Goal: Book appointment/travel/reservation

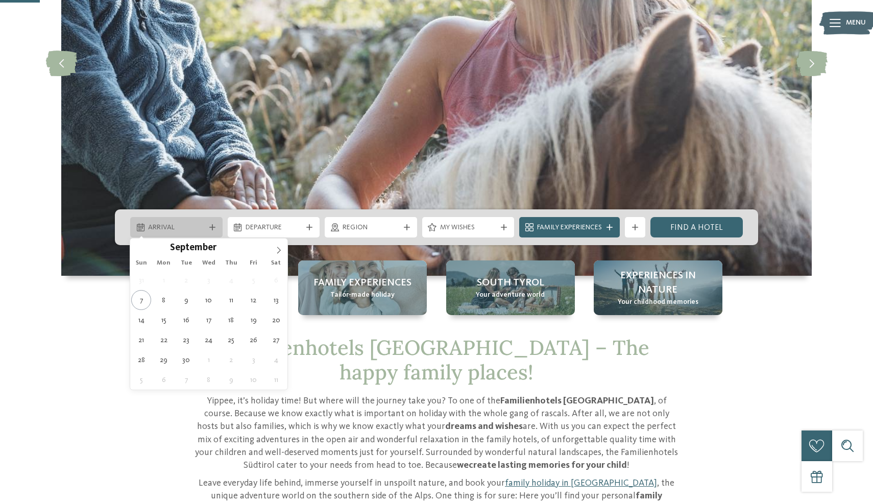
click at [209, 228] on icon at bounding box center [212, 227] width 6 height 6
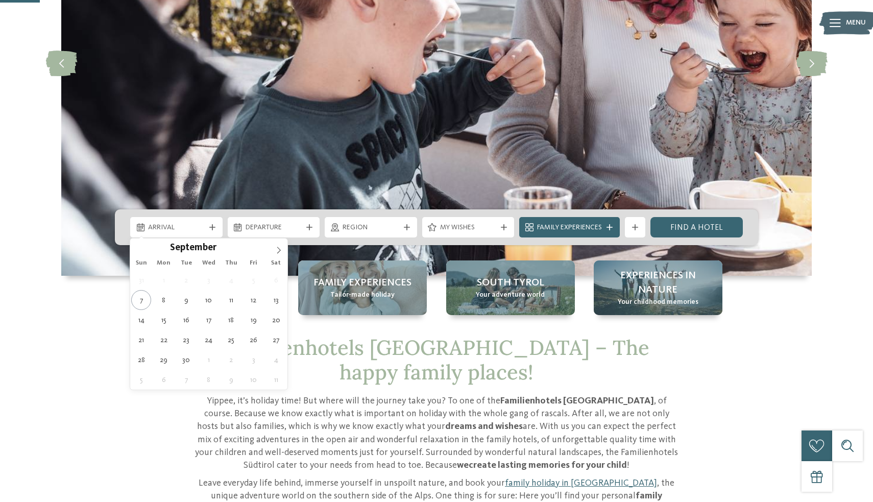
click at [279, 256] on div "Sun Mon Tue Wed Thu Fri Sat" at bounding box center [208, 263] width 157 height 14
click at [276, 247] on icon at bounding box center [278, 250] width 7 height 7
click at [280, 241] on span at bounding box center [278, 246] width 17 height 17
type div "27.12.2025"
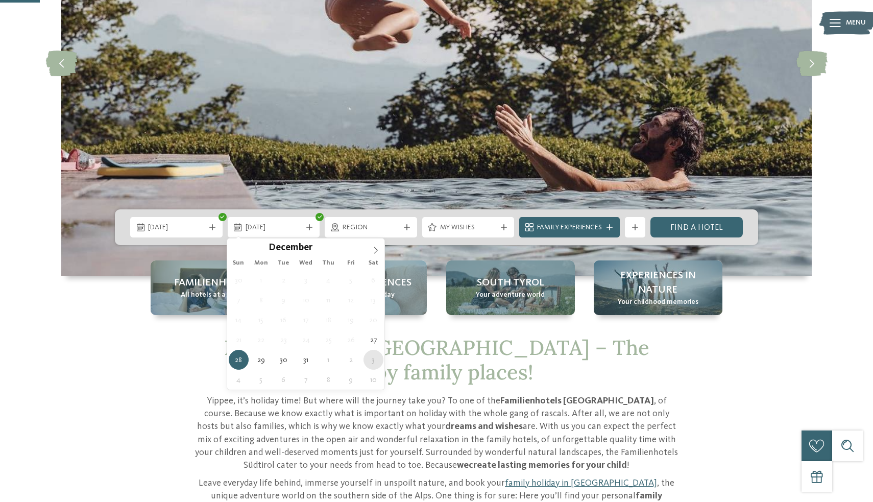
type div "03.01.2026"
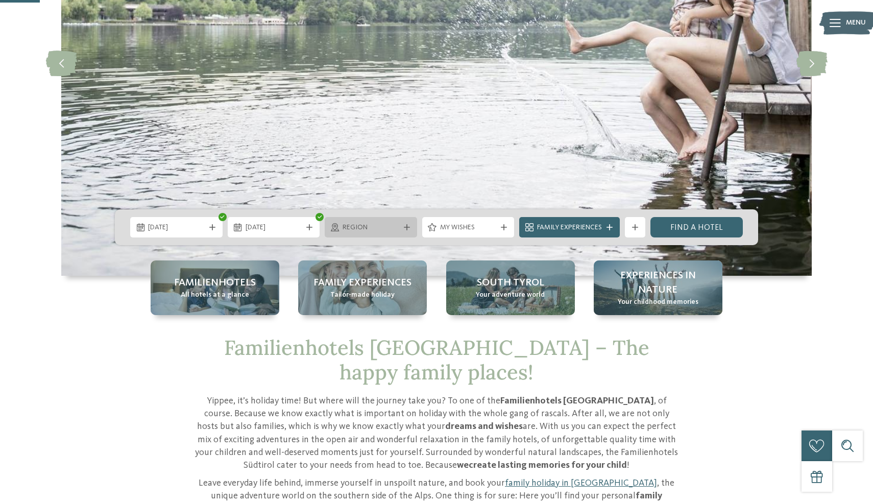
click at [404, 224] on icon at bounding box center [407, 227] width 6 height 6
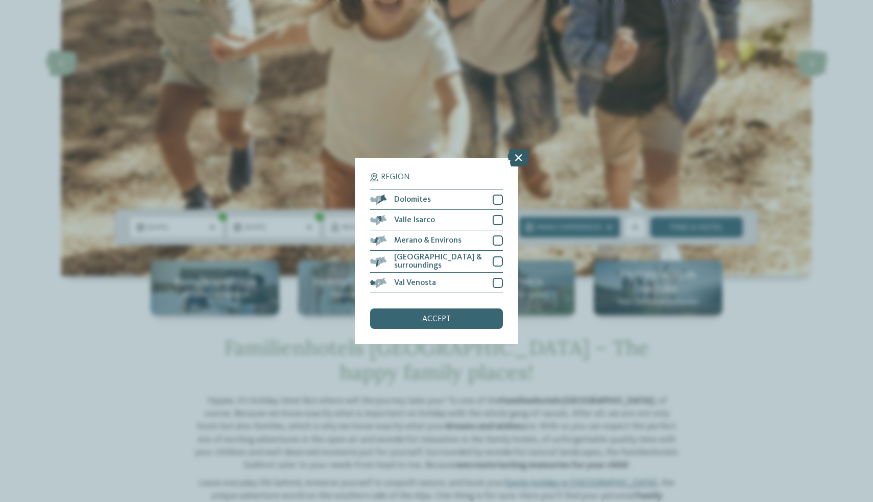
click at [520, 156] on icon at bounding box center [519, 158] width 22 height 18
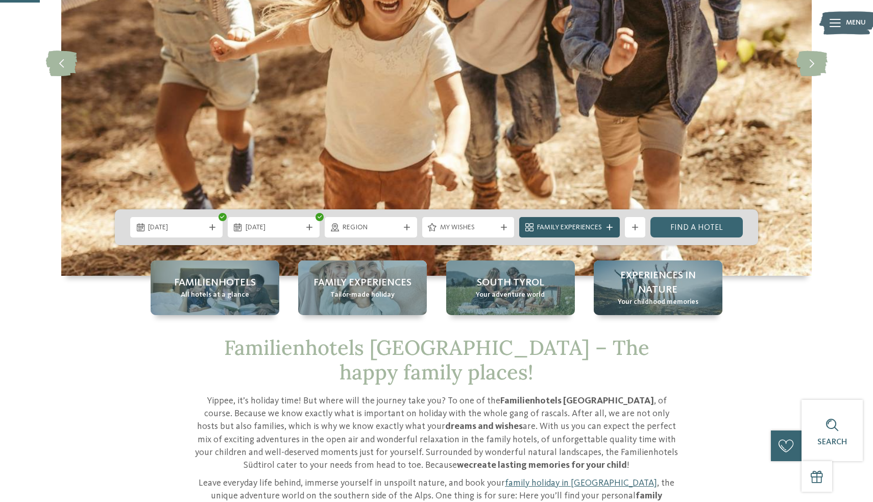
click at [607, 223] on div "Family Experiences" at bounding box center [569, 227] width 101 height 20
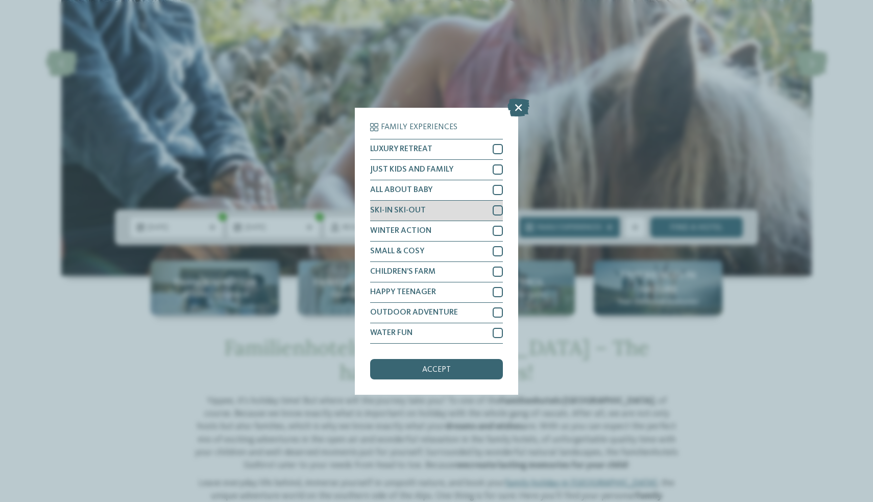
click at [493, 212] on div at bounding box center [498, 210] width 10 height 10
click at [497, 227] on div at bounding box center [498, 231] width 10 height 10
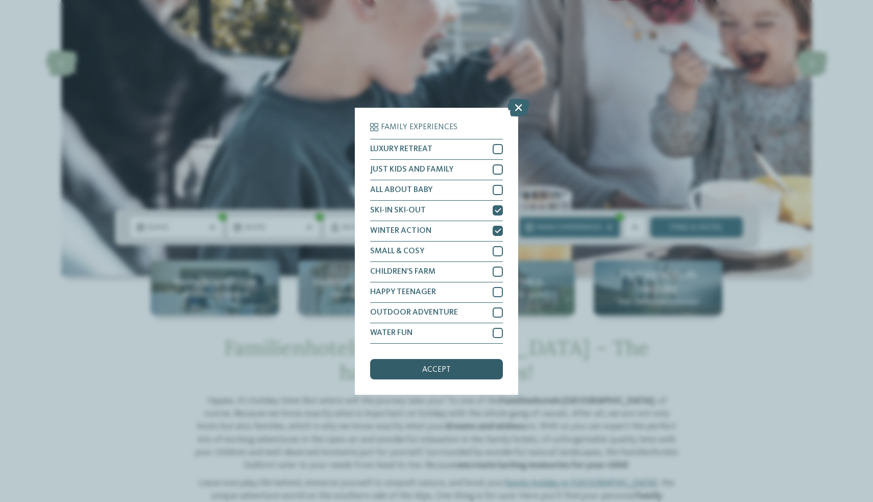
click at [472, 370] on div "accept" at bounding box center [436, 369] width 133 height 20
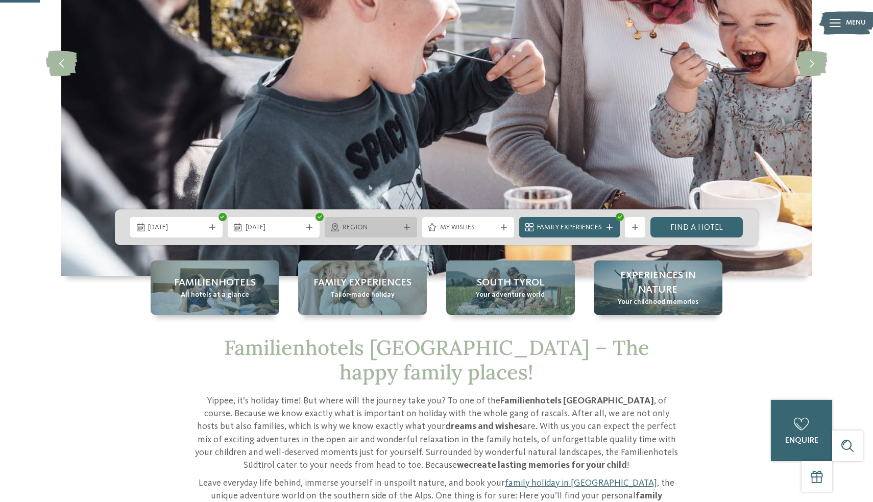
click at [409, 228] on icon at bounding box center [407, 227] width 6 height 6
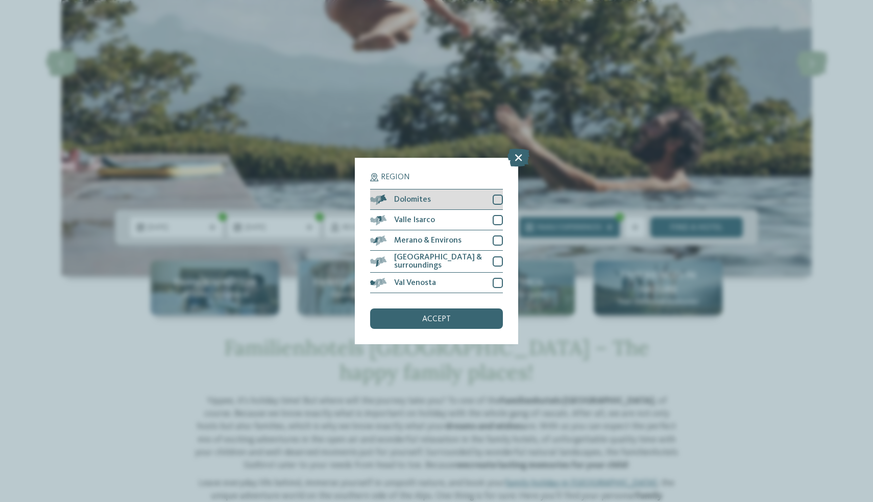
click at [496, 197] on div at bounding box center [498, 200] width 10 height 10
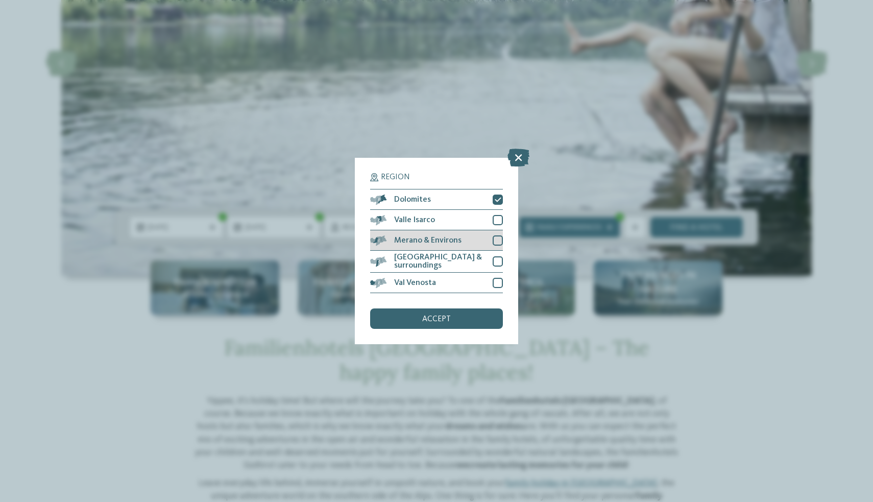
click at [496, 240] on div at bounding box center [498, 240] width 10 height 10
click at [480, 318] on div "accept" at bounding box center [436, 318] width 133 height 20
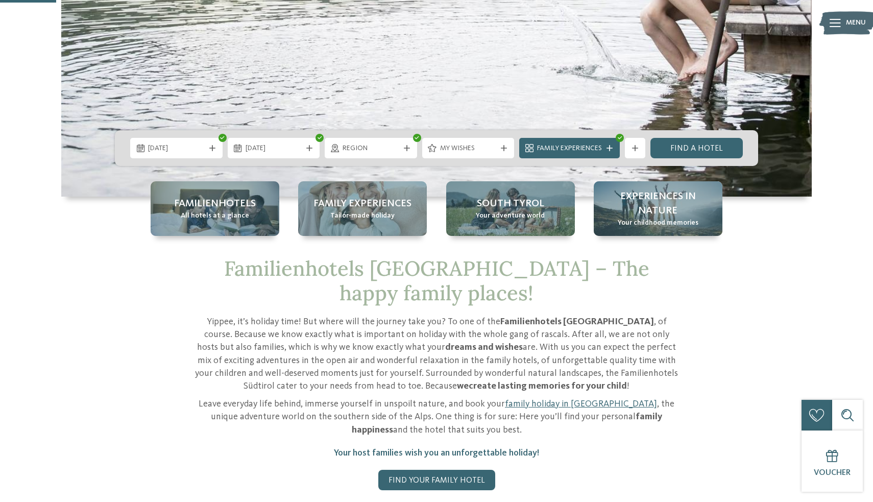
scroll to position [434, 0]
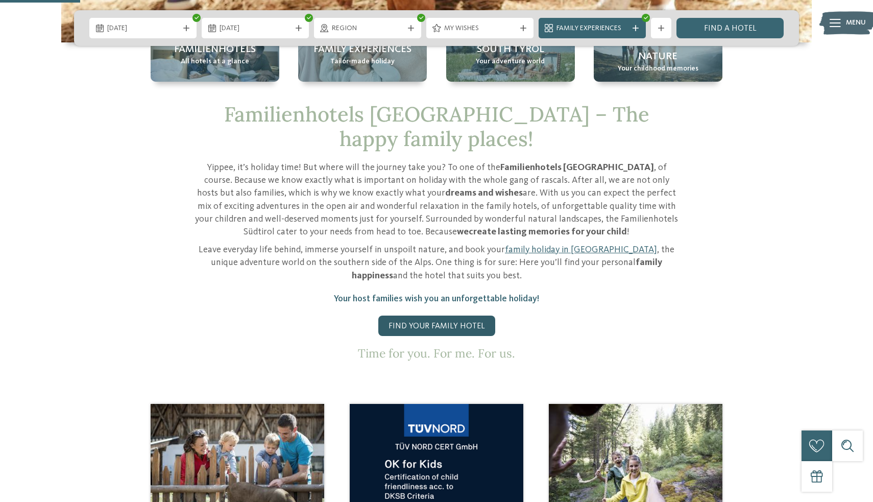
click at [465, 316] on link "Find your family hotel" at bounding box center [436, 326] width 117 height 20
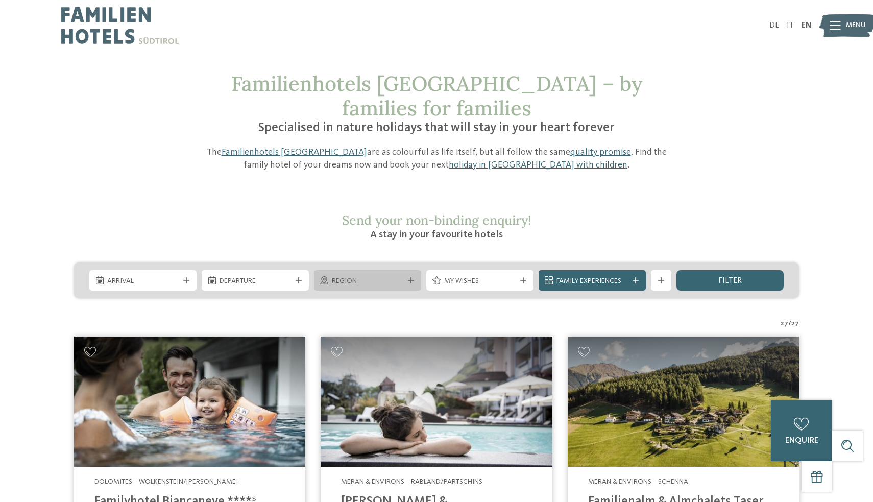
click at [392, 276] on span "Region" at bounding box center [367, 281] width 71 height 10
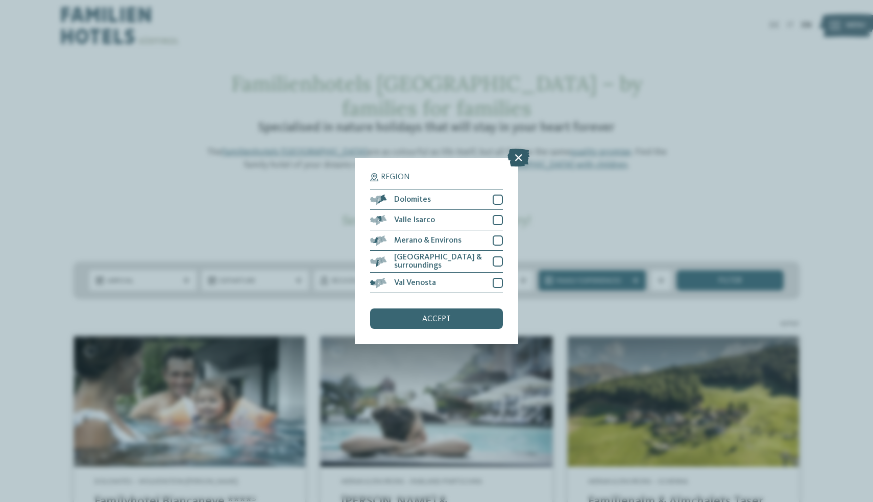
click at [513, 158] on icon at bounding box center [519, 158] width 22 height 18
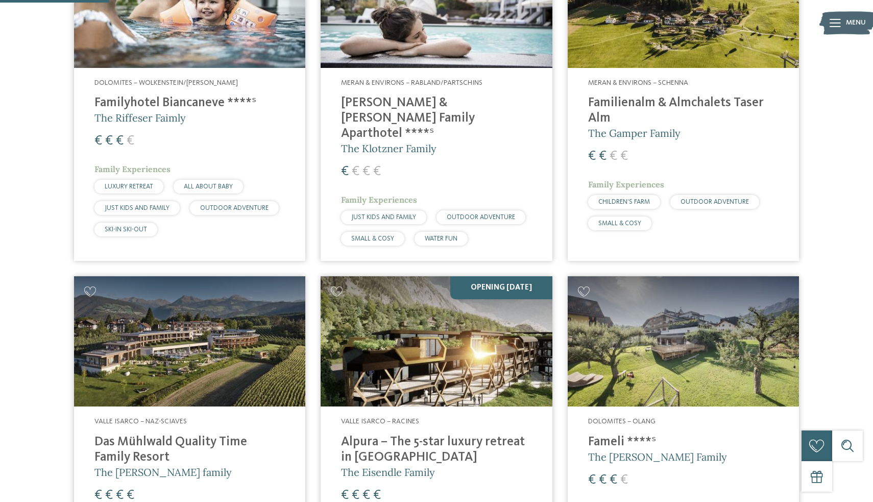
scroll to position [587, 0]
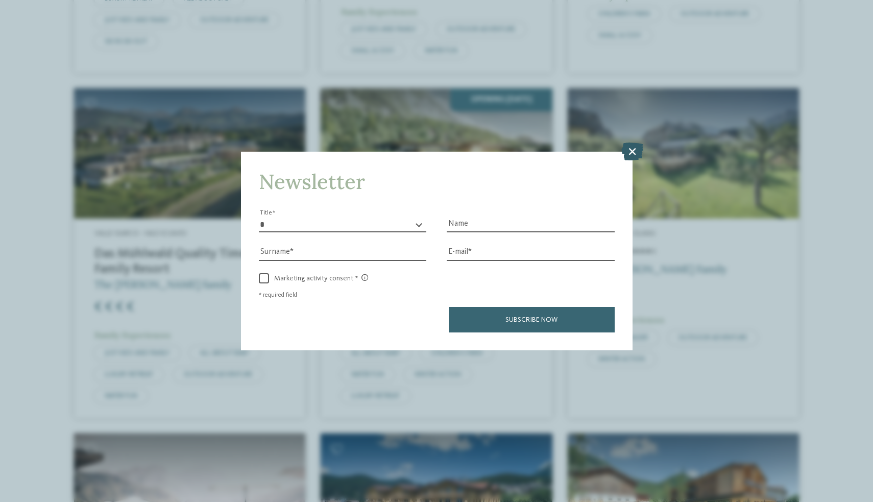
click at [634, 156] on icon at bounding box center [633, 151] width 22 height 18
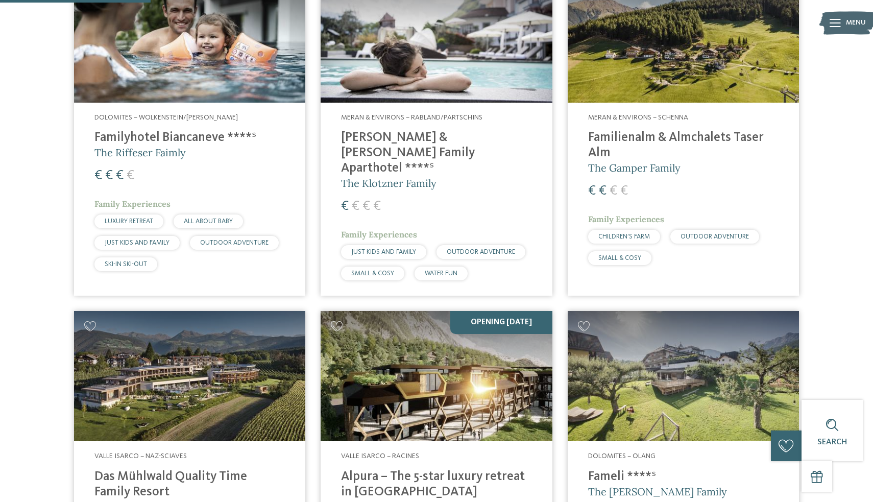
scroll to position [0, 0]
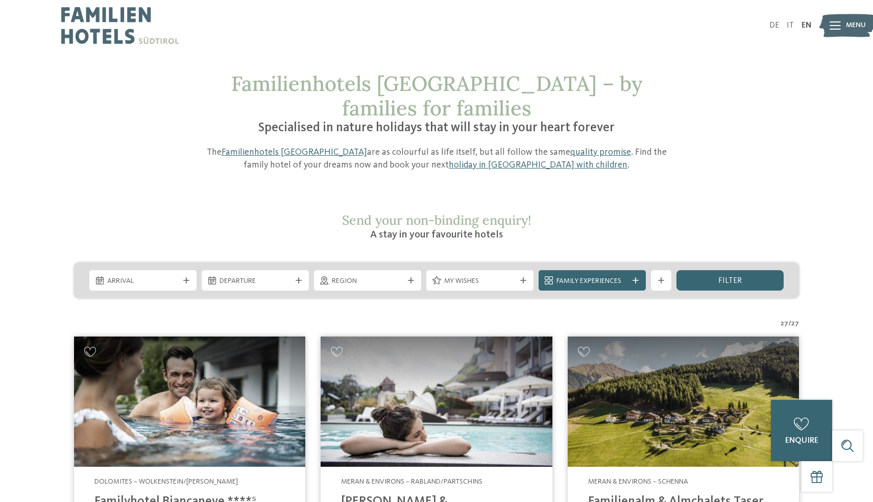
click at [123, 28] on img at bounding box center [119, 25] width 117 height 51
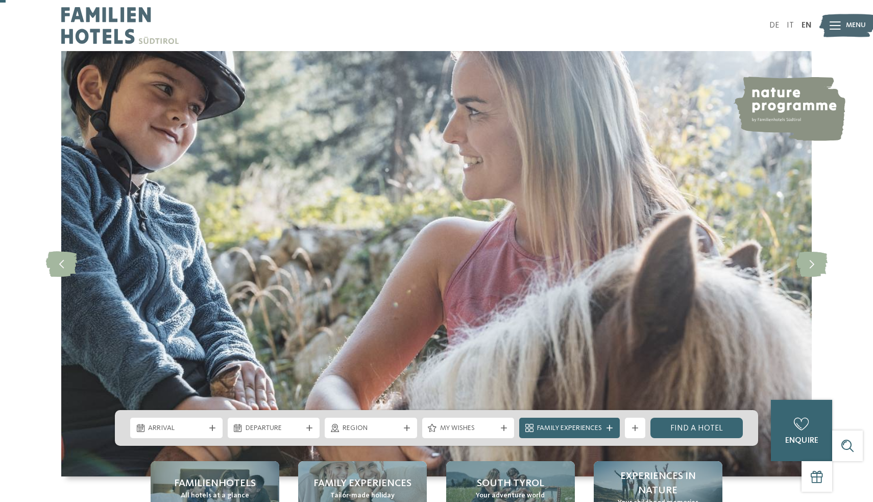
scroll to position [236, 0]
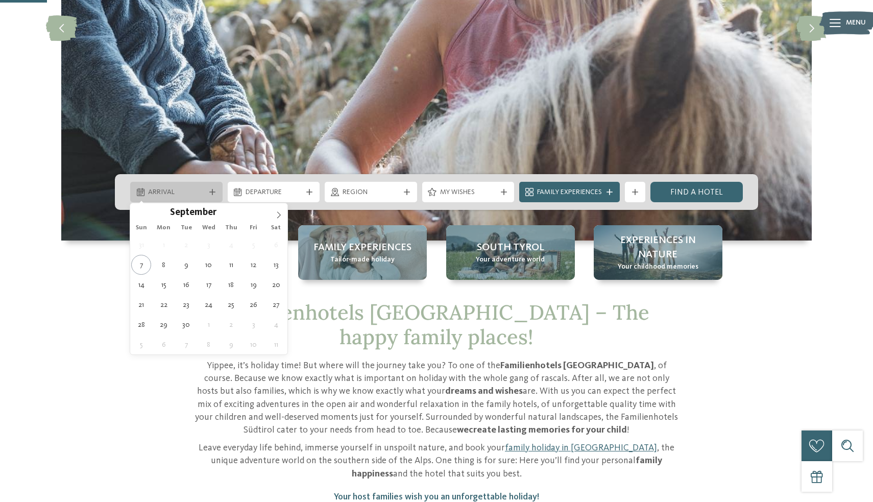
click at [212, 189] on icon at bounding box center [212, 192] width 6 height 6
click at [279, 213] on icon at bounding box center [278, 214] width 7 height 7
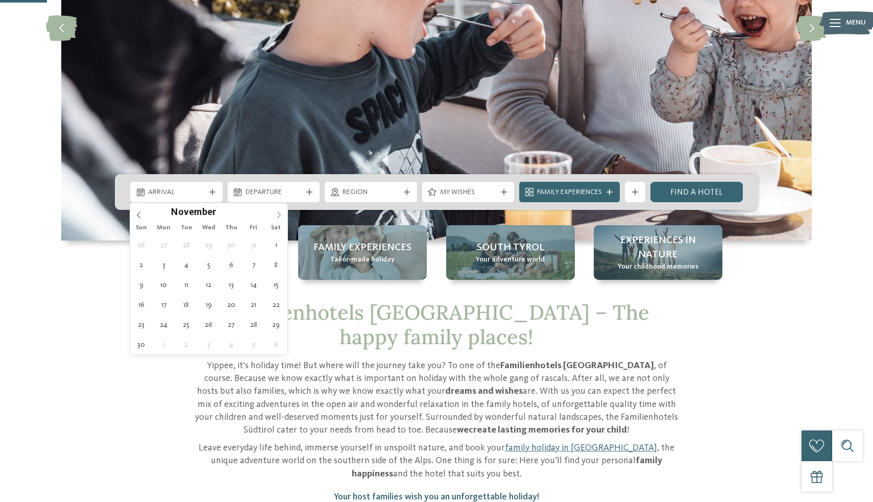
click at [279, 213] on icon at bounding box center [278, 214] width 7 height 7
click at [265, 304] on div "30 1 2 3 4 5 6 7 8 9 10 11 12 13 14 15 16 17 18 19 20 21 22 23 24 25 26 27 28 2…" at bounding box center [208, 295] width 157 height 120
type div "27.12.2025"
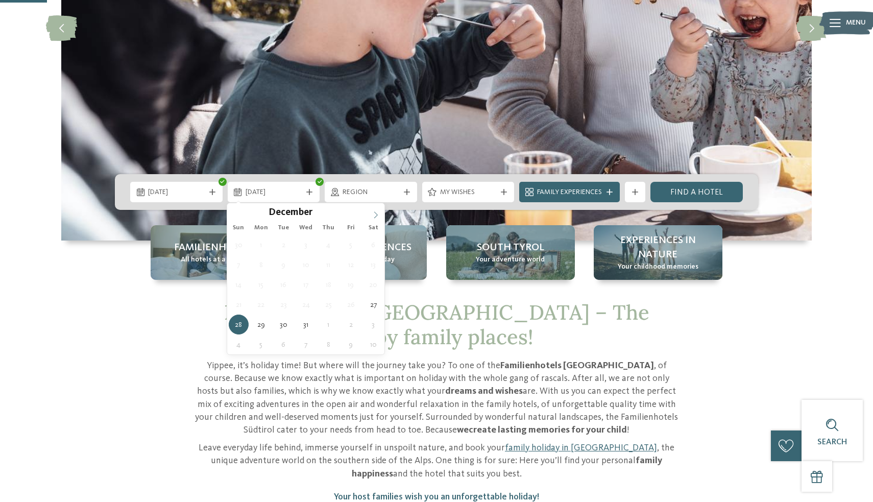
type input "****"
click at [376, 214] on icon at bounding box center [375, 214] width 7 height 7
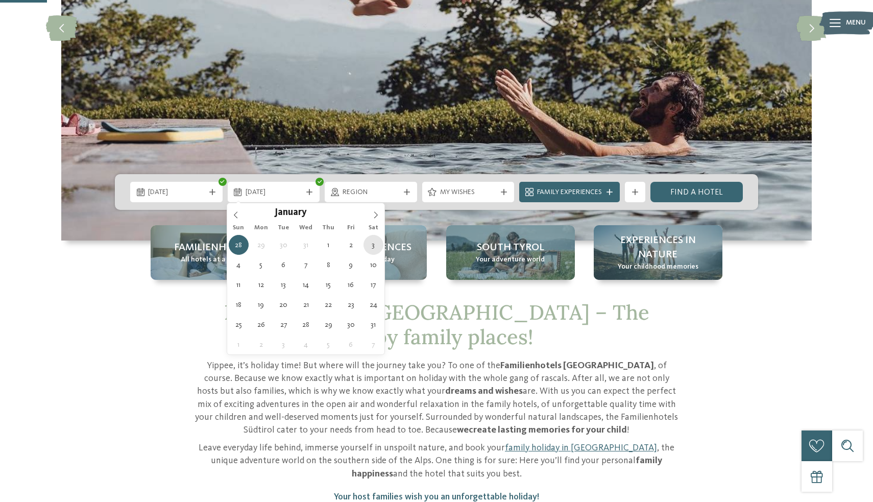
type div "03.01.2026"
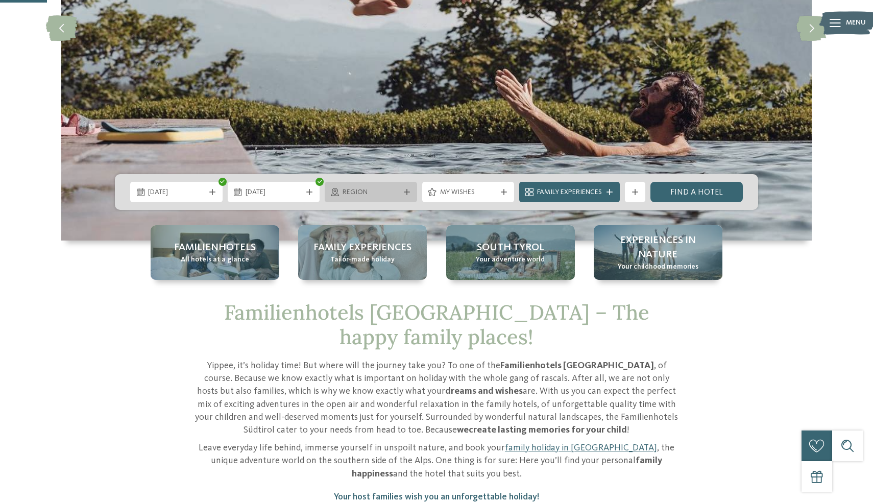
click at [384, 196] on span "Region" at bounding box center [371, 192] width 57 height 10
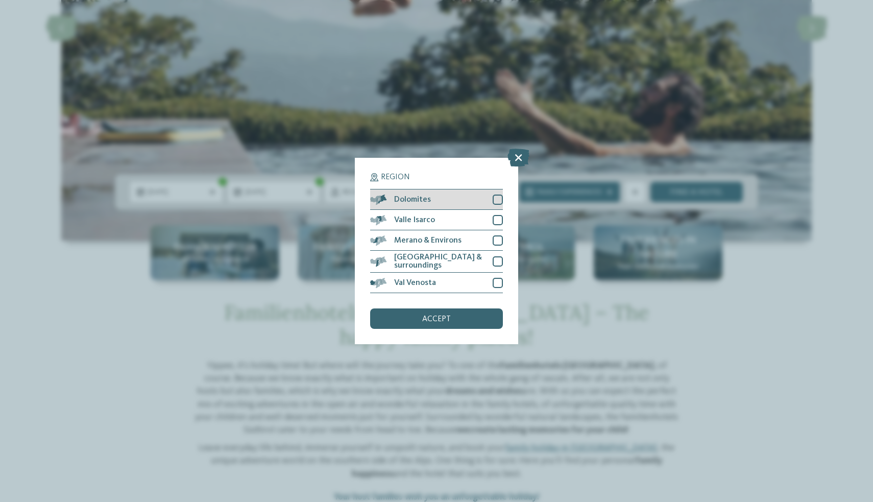
click at [462, 194] on div "Dolomites" at bounding box center [436, 199] width 133 height 20
click at [431, 315] on span "accept" at bounding box center [436, 319] width 29 height 8
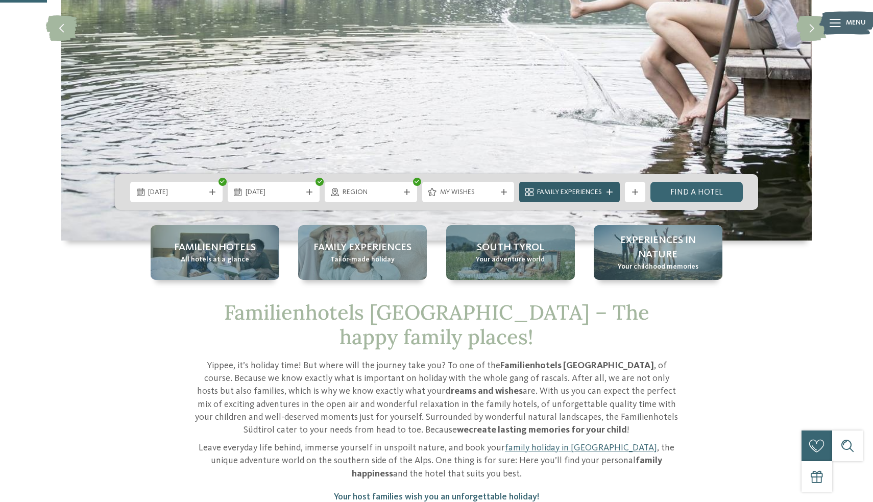
click at [585, 194] on span "Family Experiences" at bounding box center [569, 192] width 65 height 10
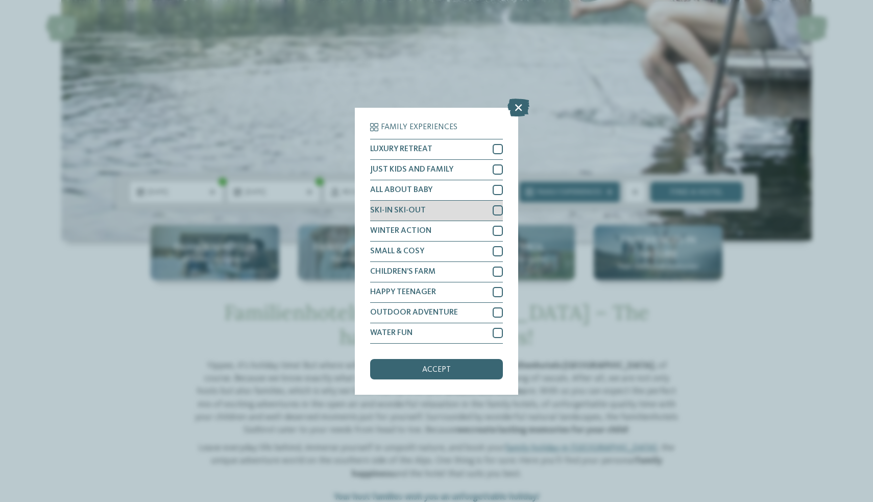
click at [490, 207] on div "SKI-IN SKI-OUT" at bounding box center [436, 211] width 133 height 20
click at [499, 224] on div "WINTER ACTION" at bounding box center [436, 231] width 133 height 20
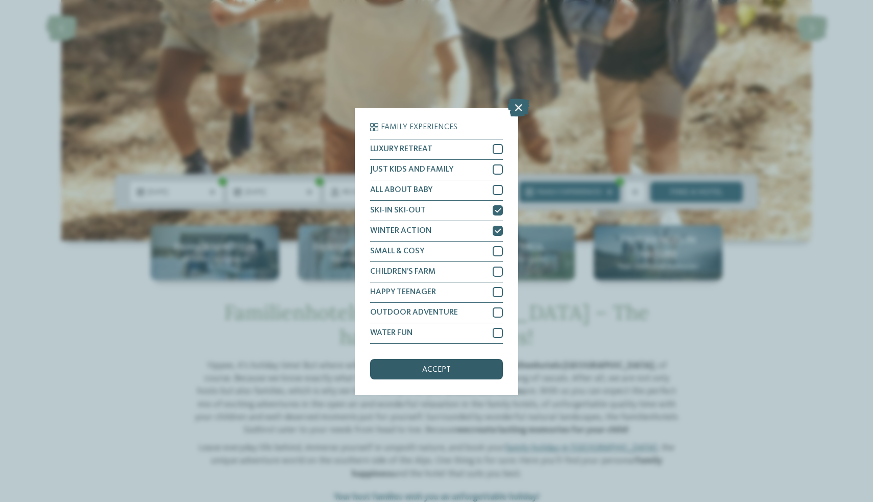
click at [467, 367] on div "accept" at bounding box center [436, 369] width 133 height 20
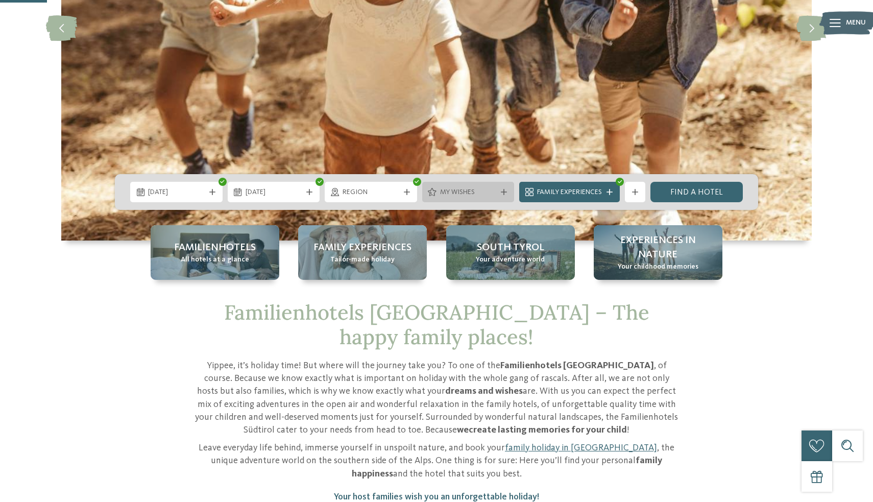
click at [501, 192] on icon at bounding box center [504, 192] width 6 height 6
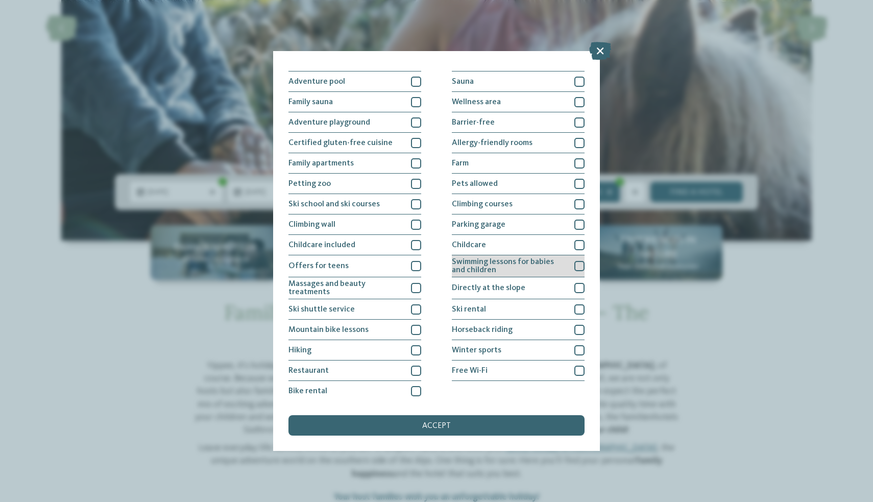
scroll to position [0, 0]
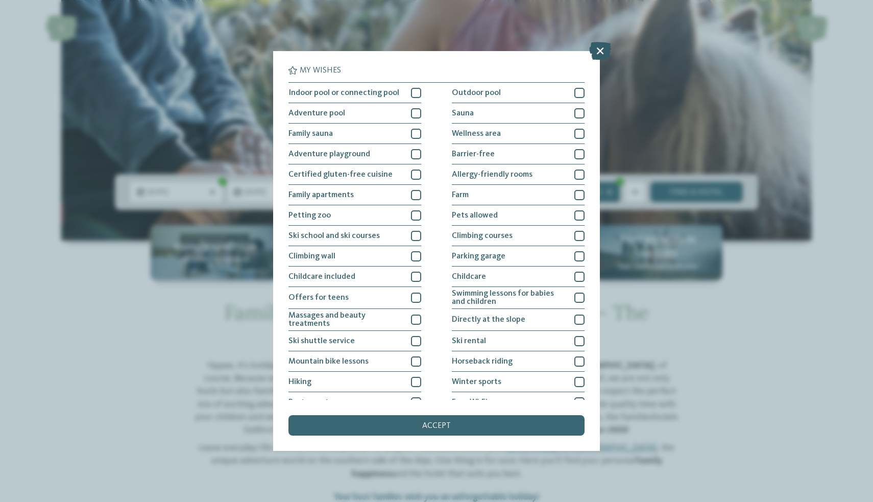
click at [600, 51] on icon at bounding box center [600, 51] width 22 height 18
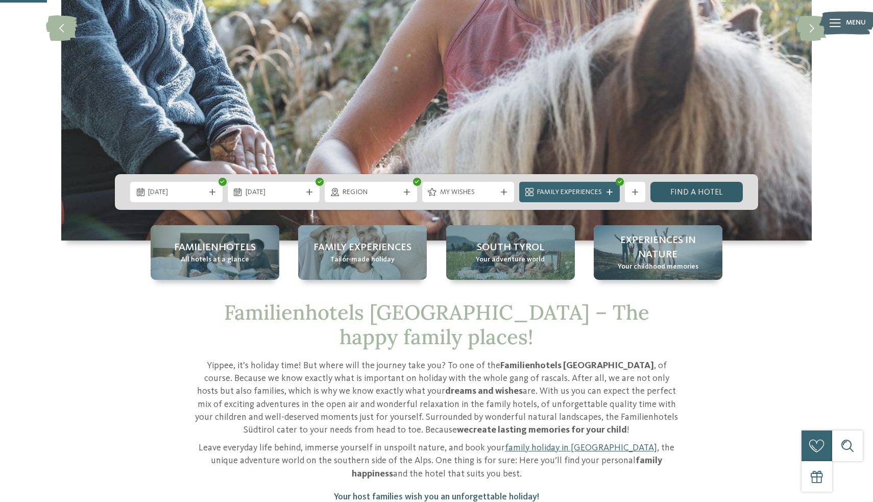
click at [714, 193] on link "Find a hotel" at bounding box center [697, 192] width 92 height 20
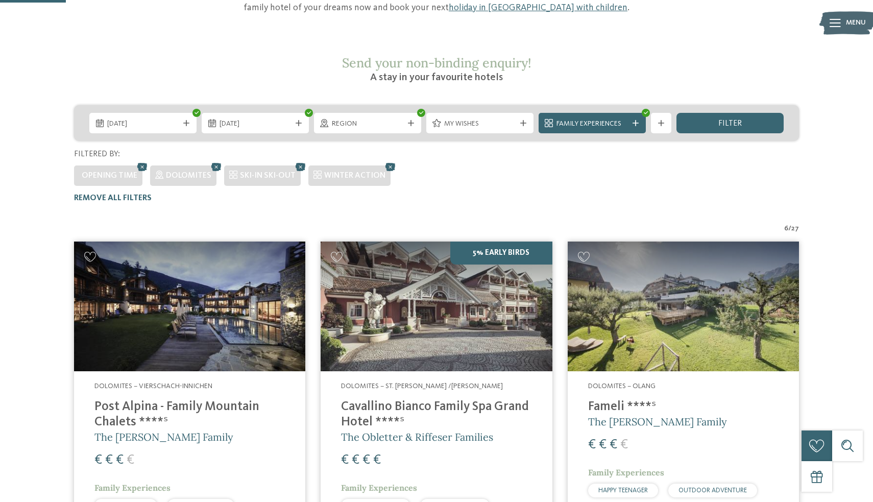
scroll to position [274, 0]
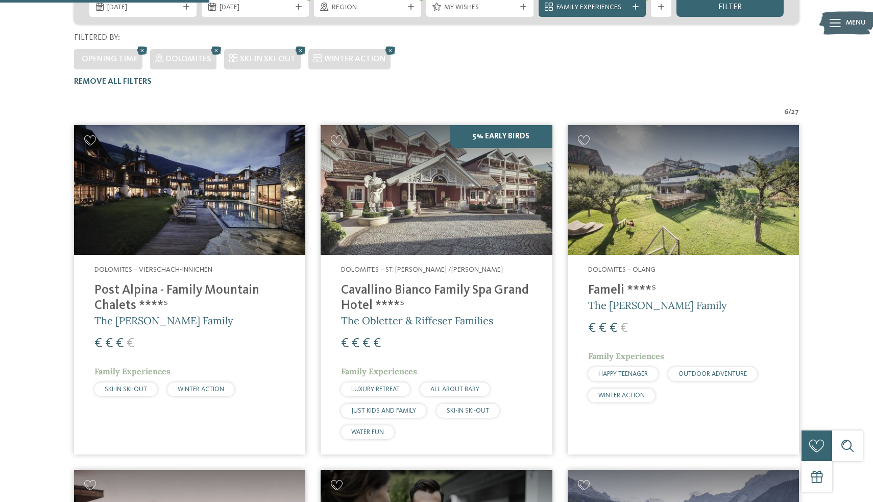
click at [232, 283] on h4 "Post Alpina - Family Mountain Chalets ****ˢ" at bounding box center [189, 298] width 190 height 31
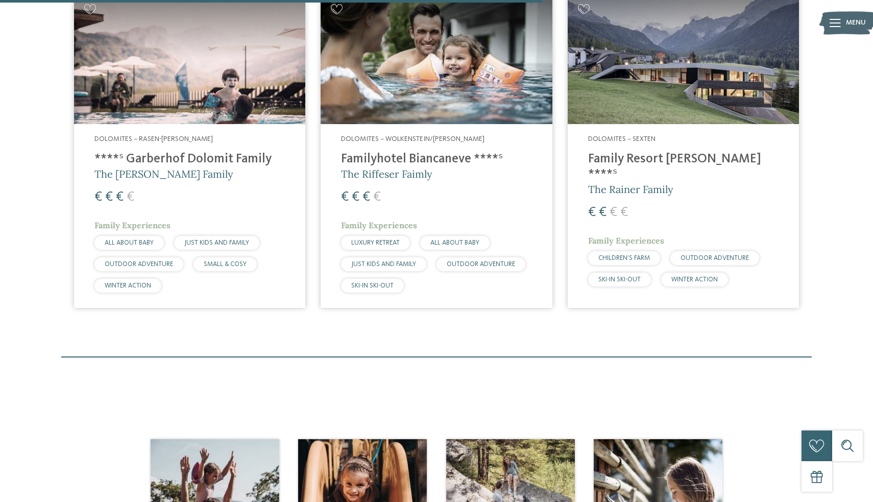
scroll to position [710, 0]
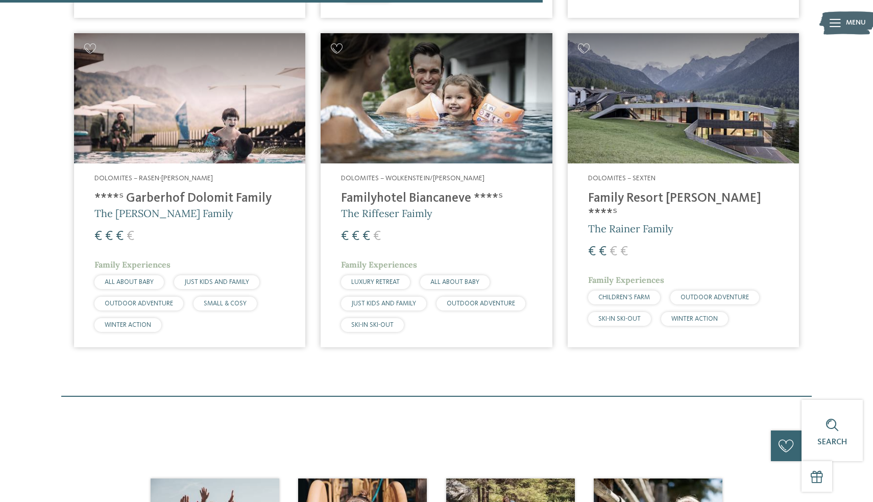
click at [618, 191] on h4 "Family Resort [PERSON_NAME] ****ˢ" at bounding box center [683, 206] width 190 height 31
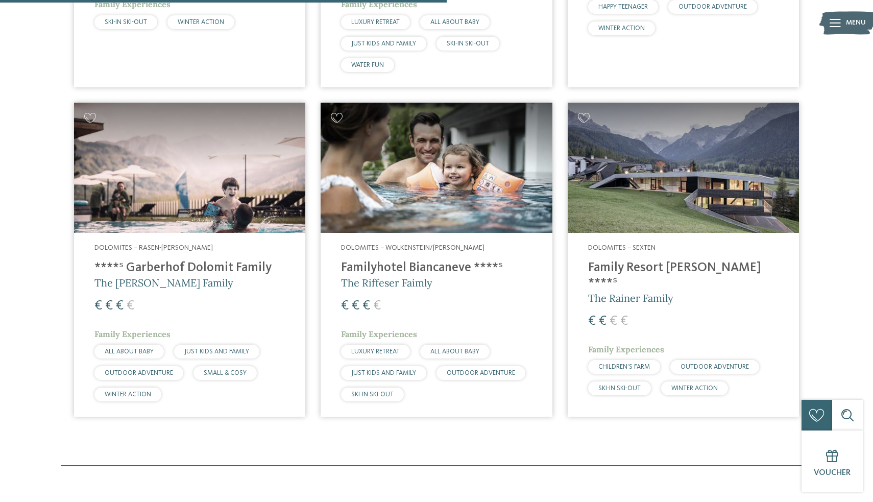
scroll to position [528, 0]
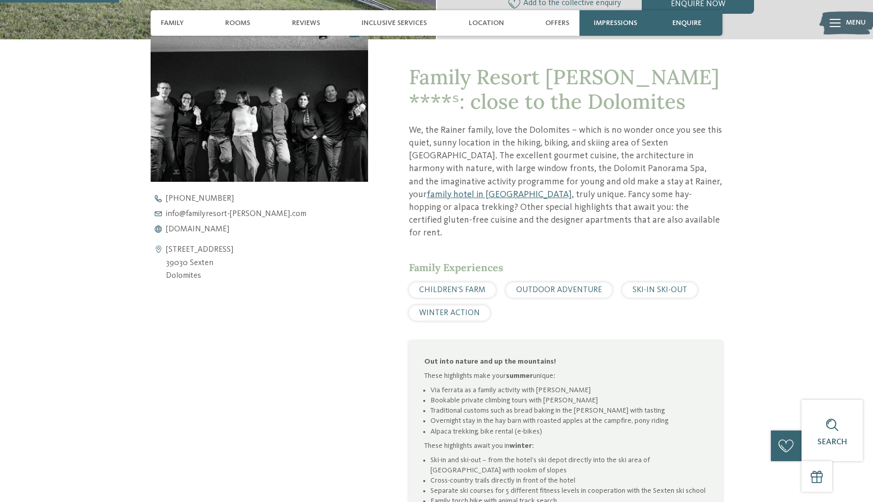
scroll to position [362, 0]
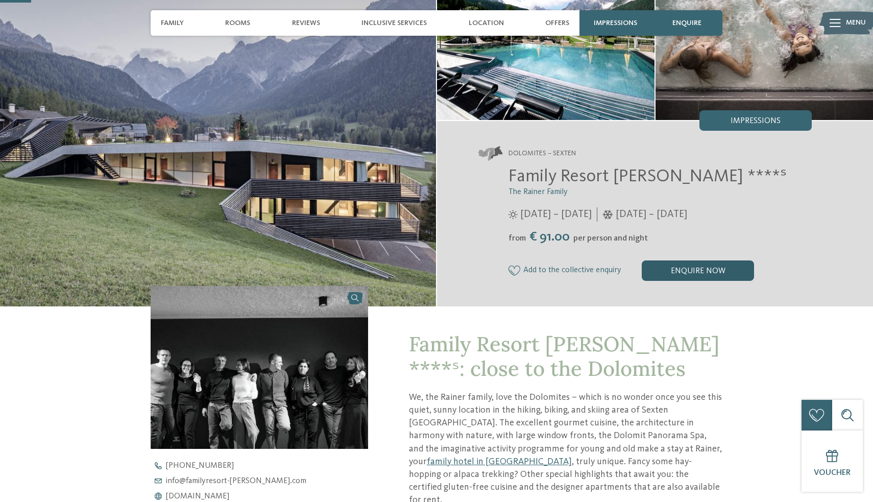
click at [709, 269] on div "enquire now" at bounding box center [698, 270] width 112 height 20
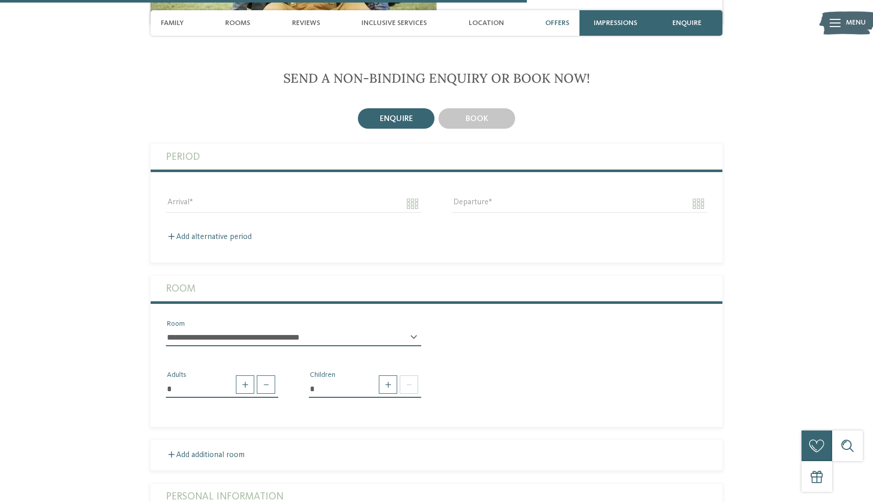
scroll to position [1603, 0]
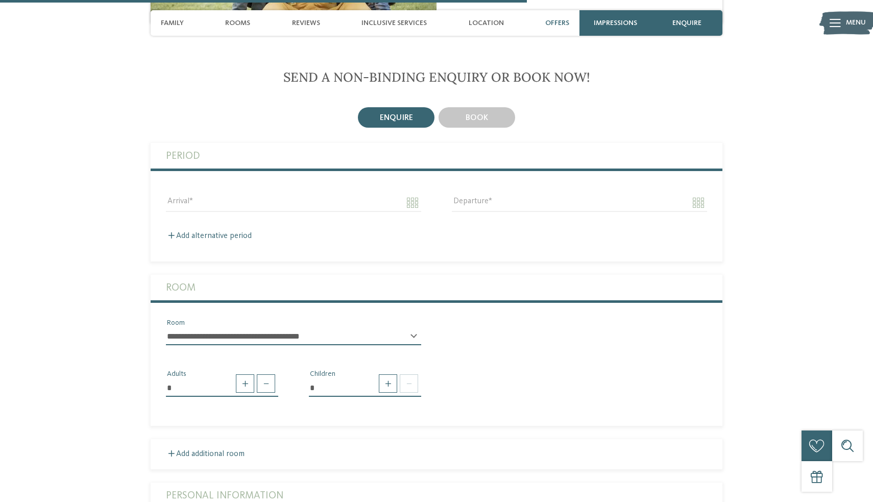
click at [269, 203] on div "Arrival" at bounding box center [293, 207] width 255 height 27
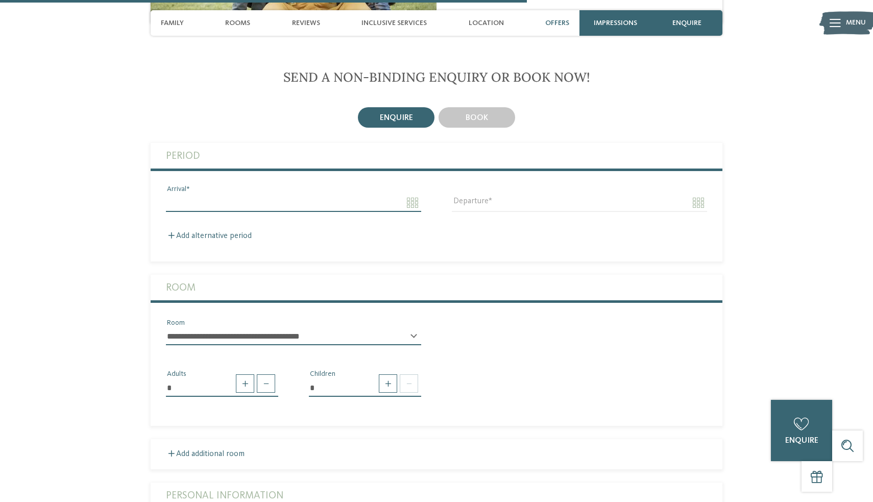
click at [269, 195] on input "Arrival" at bounding box center [293, 202] width 255 height 17
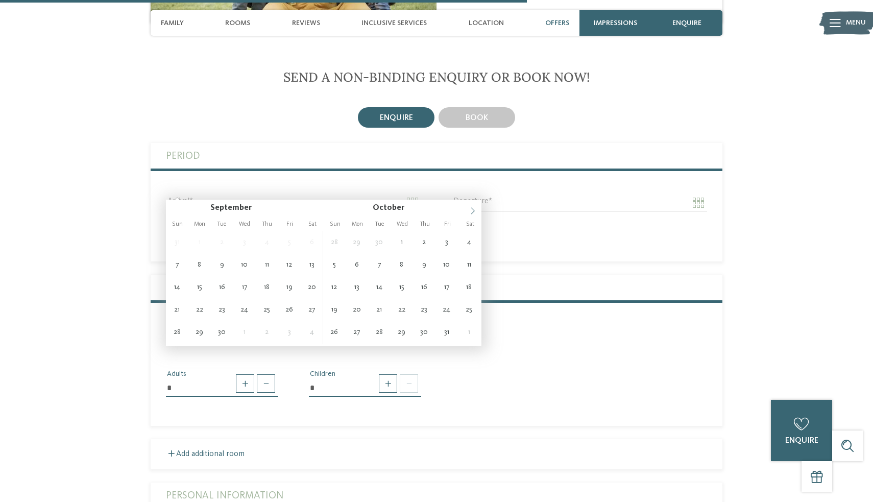
click at [473, 205] on span at bounding box center [472, 208] width 17 height 17
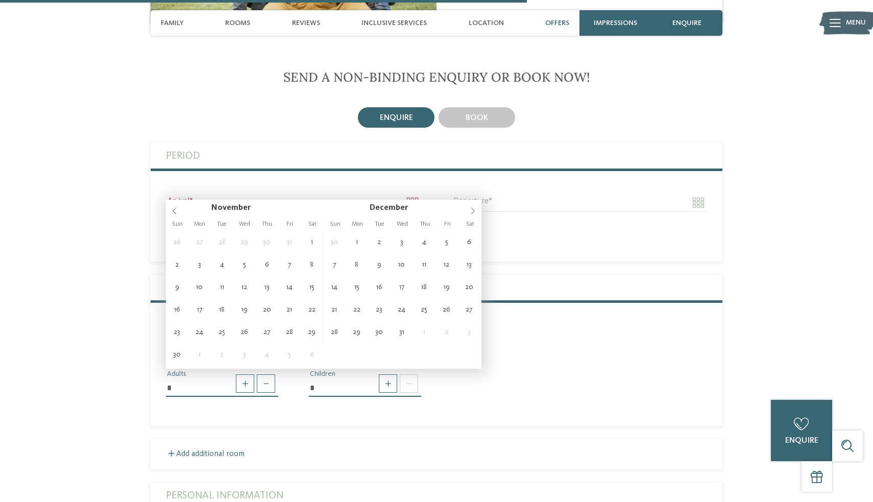
click at [473, 207] on span at bounding box center [472, 208] width 17 height 17
type input "**********"
type input "****"
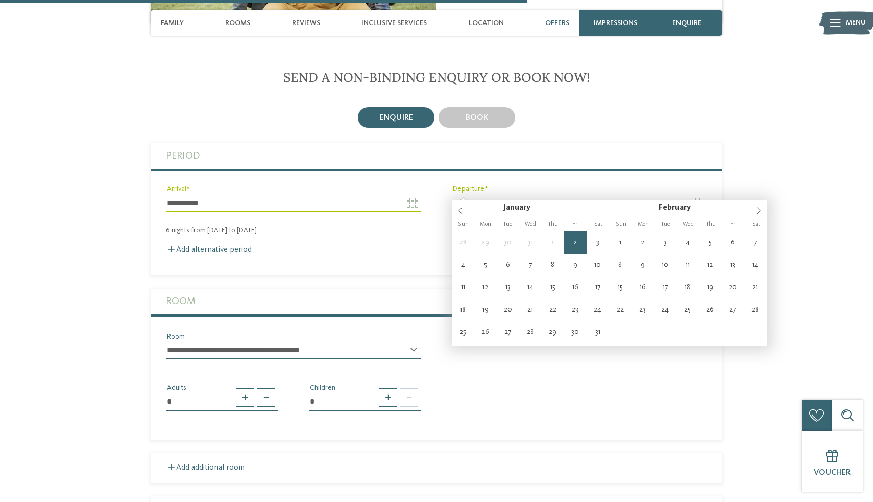
click at [478, 194] on input "**********" at bounding box center [579, 202] width 255 height 17
type input "**********"
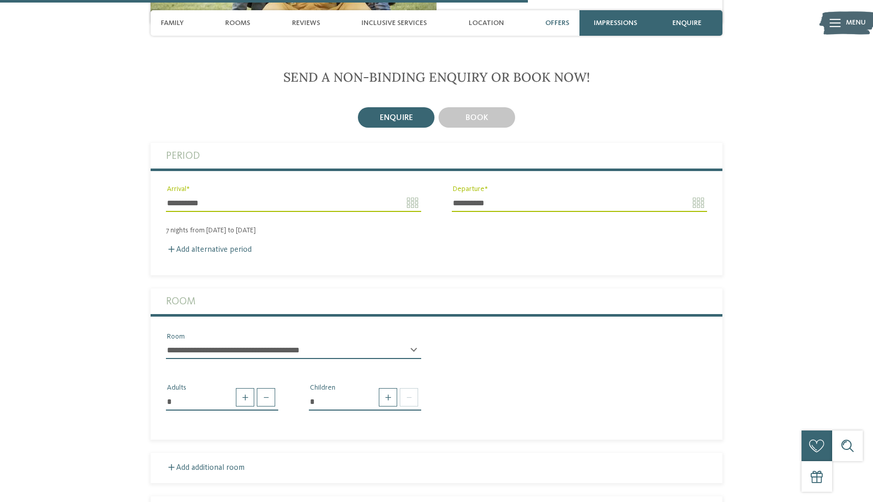
scroll to position [1623, 0]
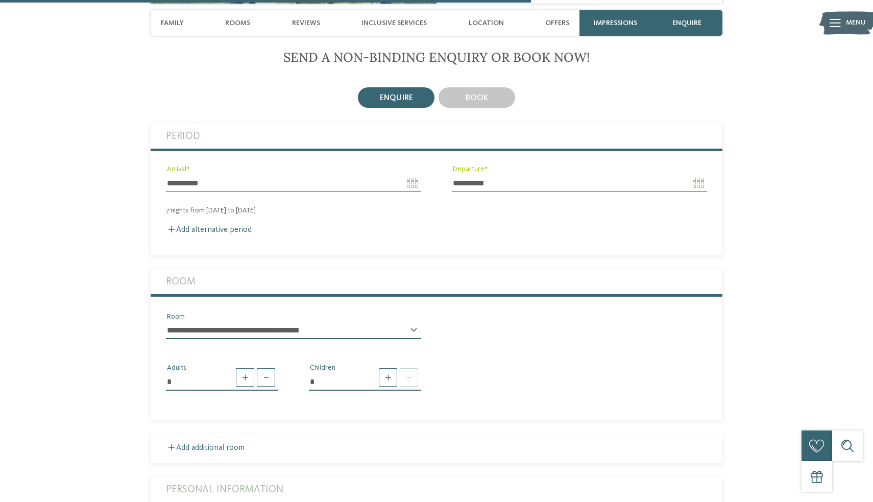
click at [299, 322] on select "**********" at bounding box center [293, 330] width 255 height 17
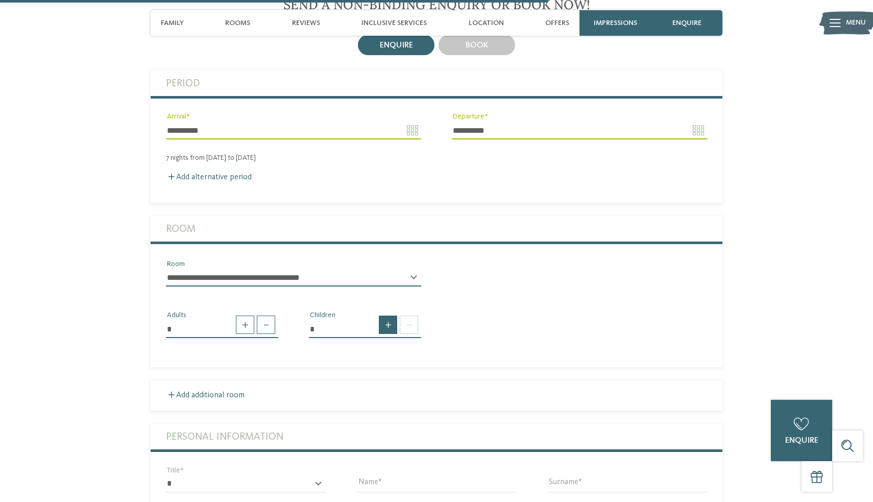
click at [391, 316] on span at bounding box center [388, 325] width 18 height 18
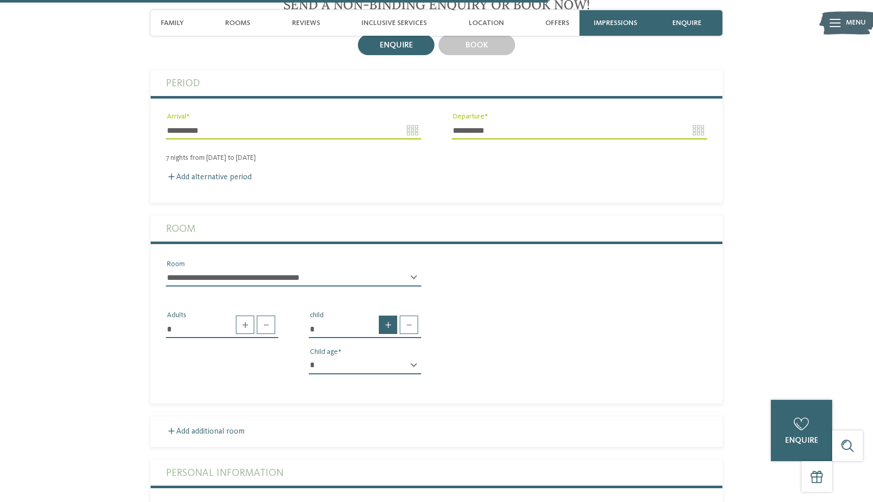
click at [391, 316] on span at bounding box center [388, 325] width 18 height 18
type input "*"
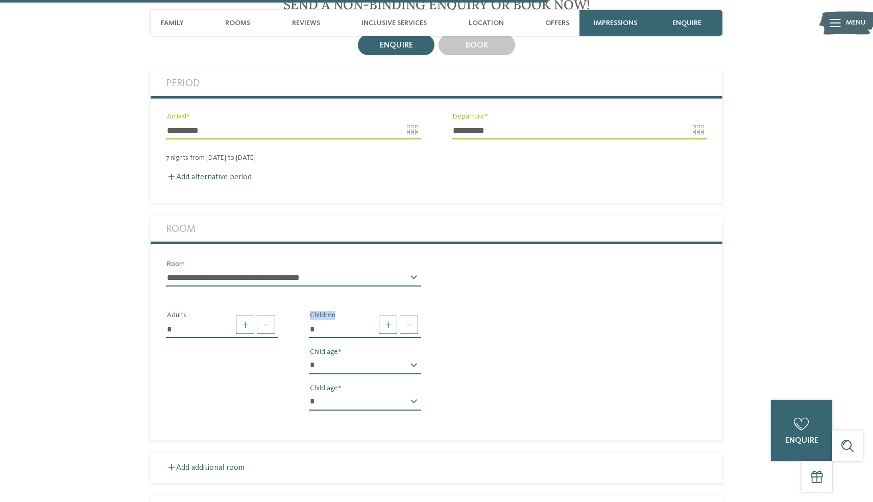
click at [383, 357] on select "* * * * * * * * * * * ** ** ** ** ** ** ** **" at bounding box center [365, 365] width 112 height 17
select select "**"
click at [372, 393] on select "* * * * * * * * * * * ** ** ** ** ** ** ** **" at bounding box center [365, 401] width 112 height 17
select select "*"
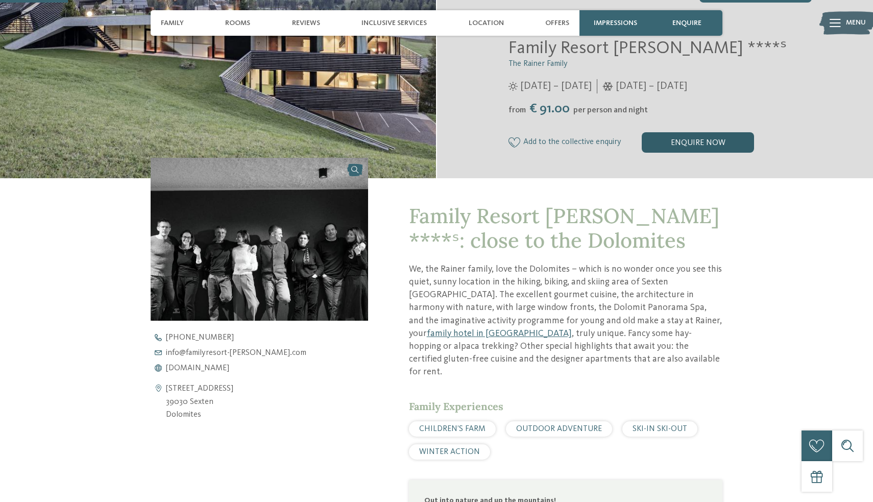
scroll to position [129, 0]
